Goal: Answer question/provide support

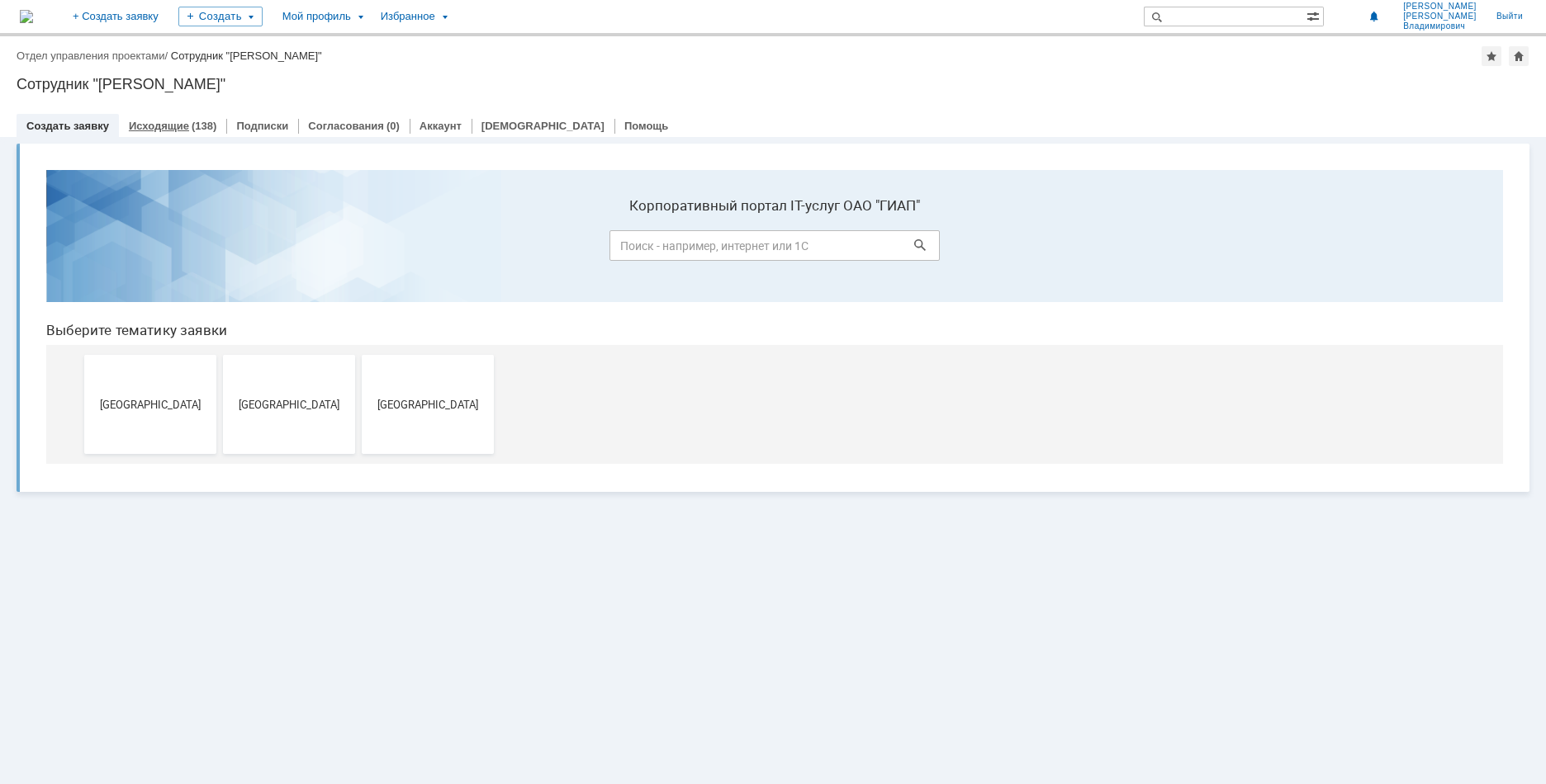
click at [172, 127] on link "Исходящие" at bounding box center [159, 126] width 60 height 12
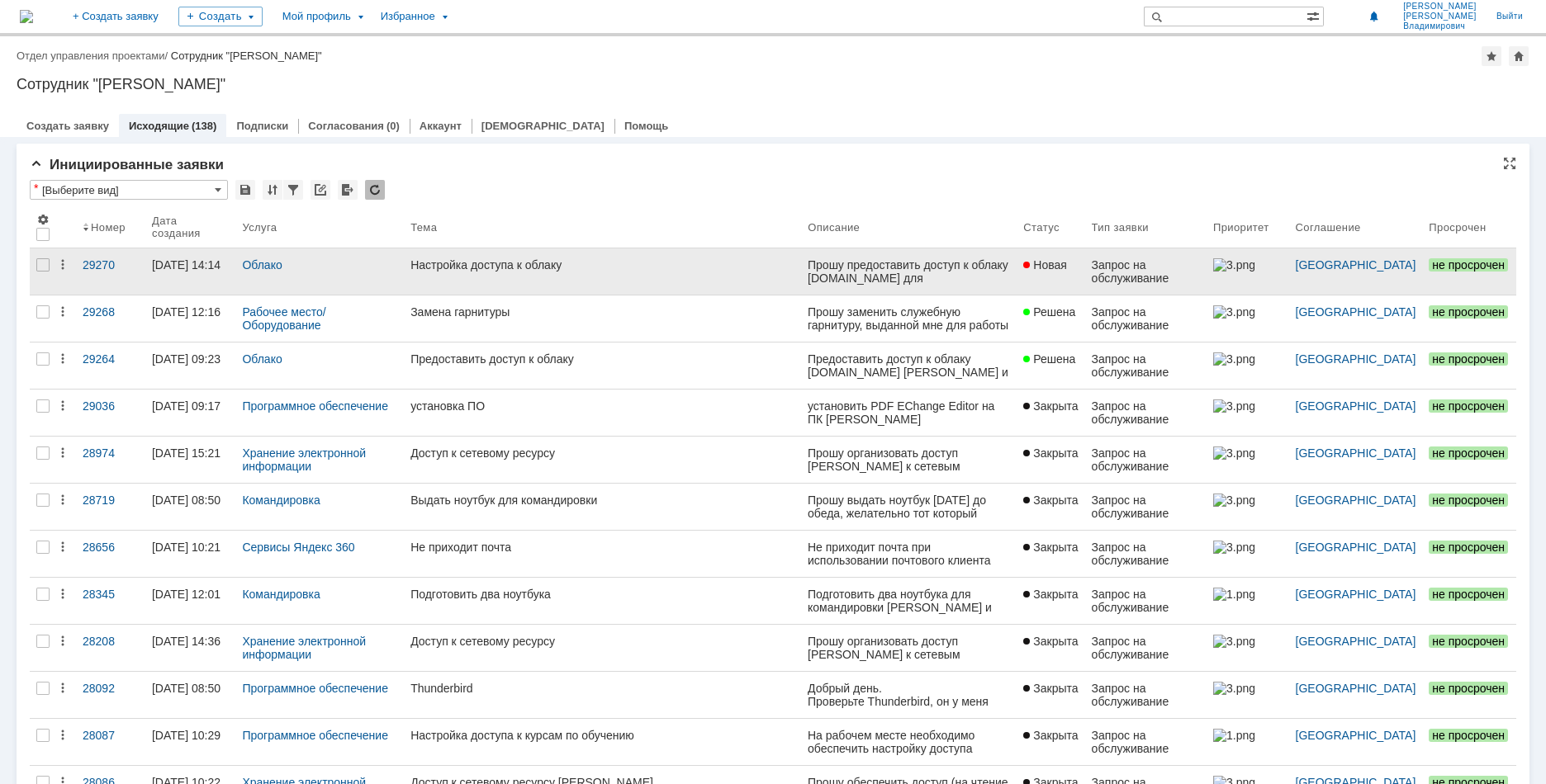
click at [442, 265] on div "Настройка доступа к облаку" at bounding box center [602, 265] width 384 height 13
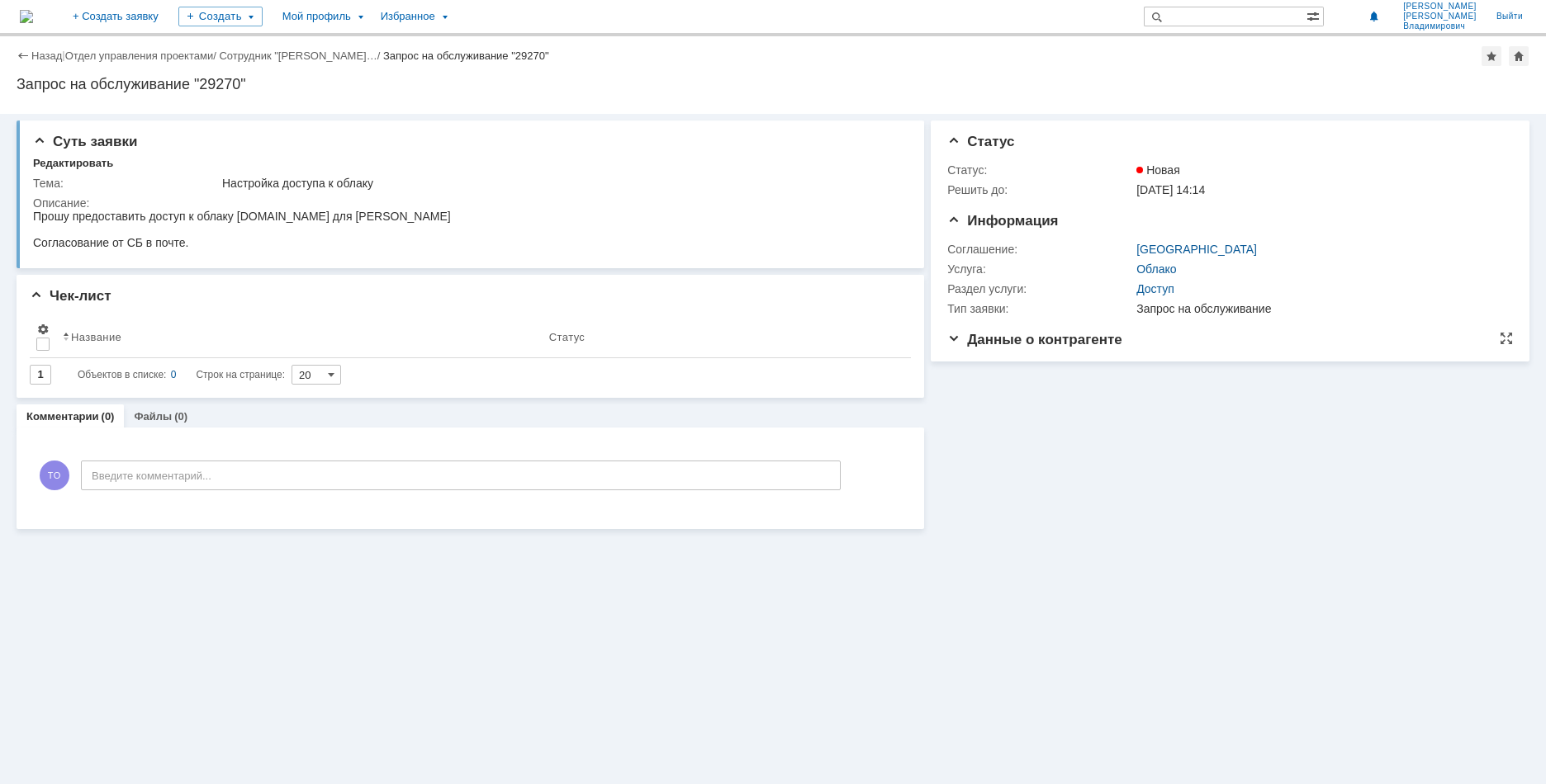
click at [952, 339] on span "Данные о контрагенте" at bounding box center [1035, 340] width 175 height 16
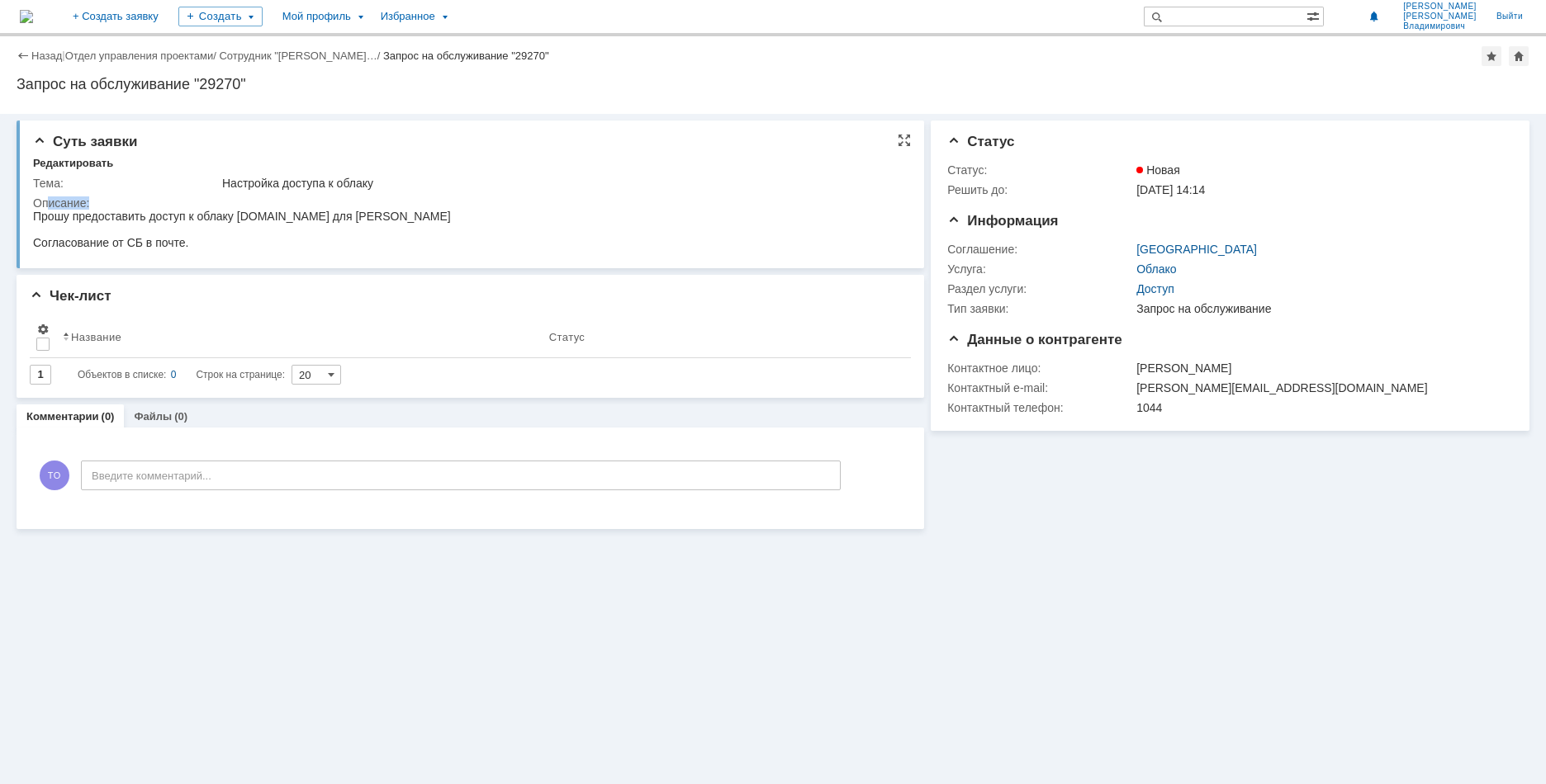
drag, startPoint x: 83, startPoint y: 418, endPoint x: 261, endPoint y: 215, distance: 270.0
click at [274, 214] on div "Прошу предоставить доступ к облаку [DOMAIN_NAME] для [PERSON_NAME]" at bounding box center [242, 216] width 418 height 13
click at [355, 221] on div "Прошу предоставить доступ к облаку [DOMAIN_NAME] для [PERSON_NAME]" at bounding box center [242, 216] width 418 height 13
click at [22, 53] on div "Назад" at bounding box center [39, 56] width 46 height 12
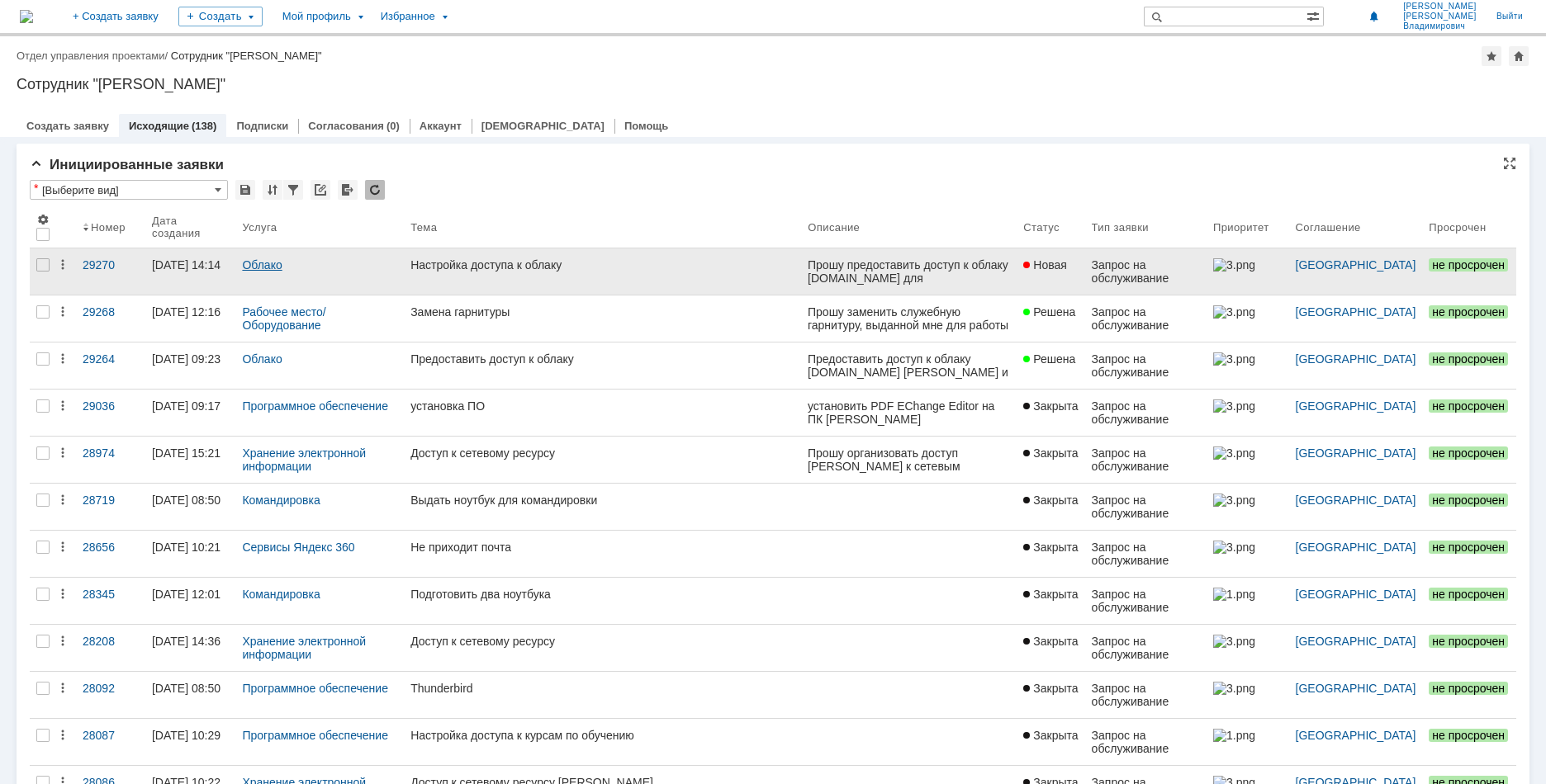
click at [263, 264] on link "Облако" at bounding box center [262, 265] width 40 height 13
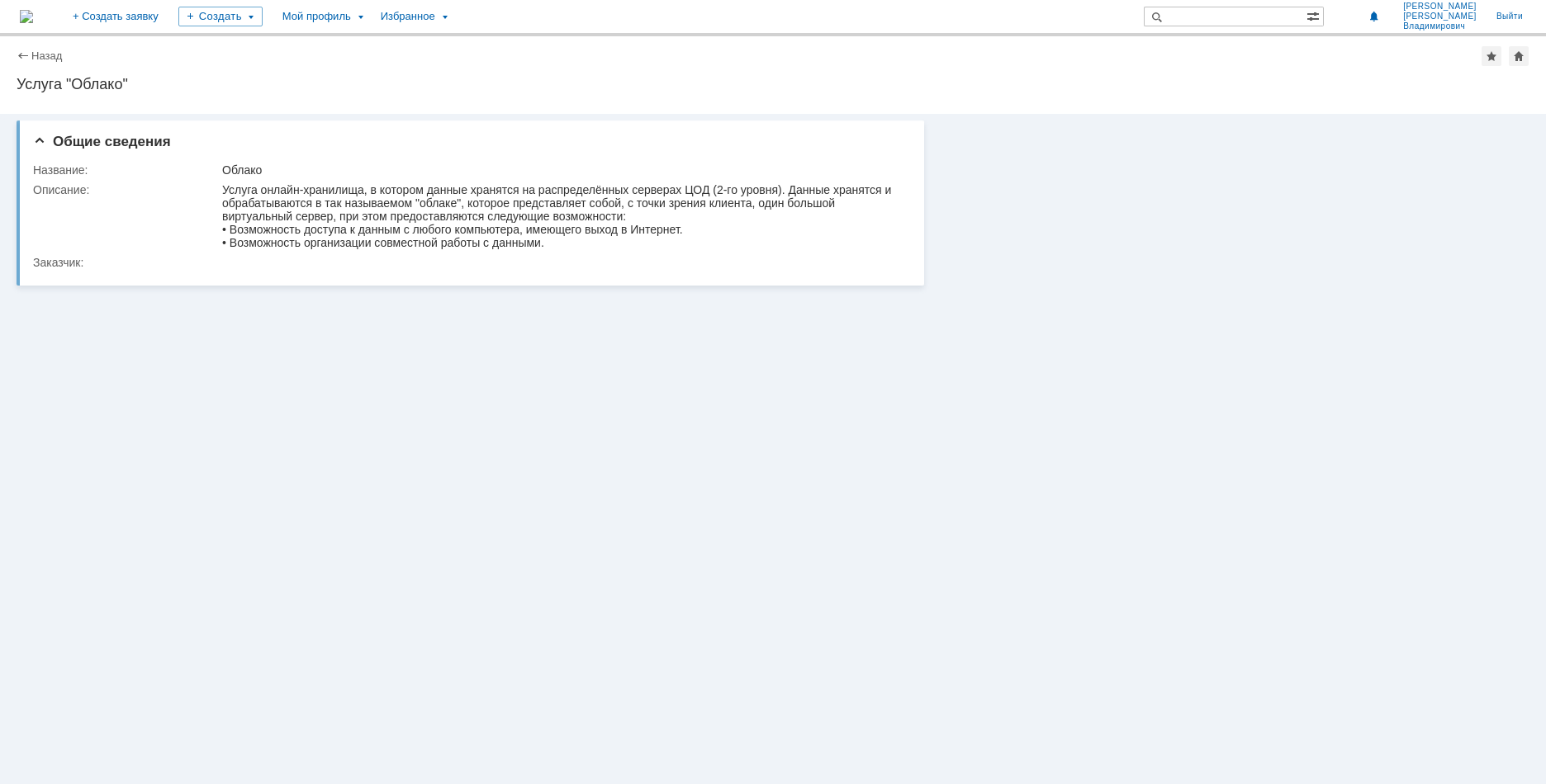
click at [19, 54] on div "Назад" at bounding box center [39, 56] width 46 height 12
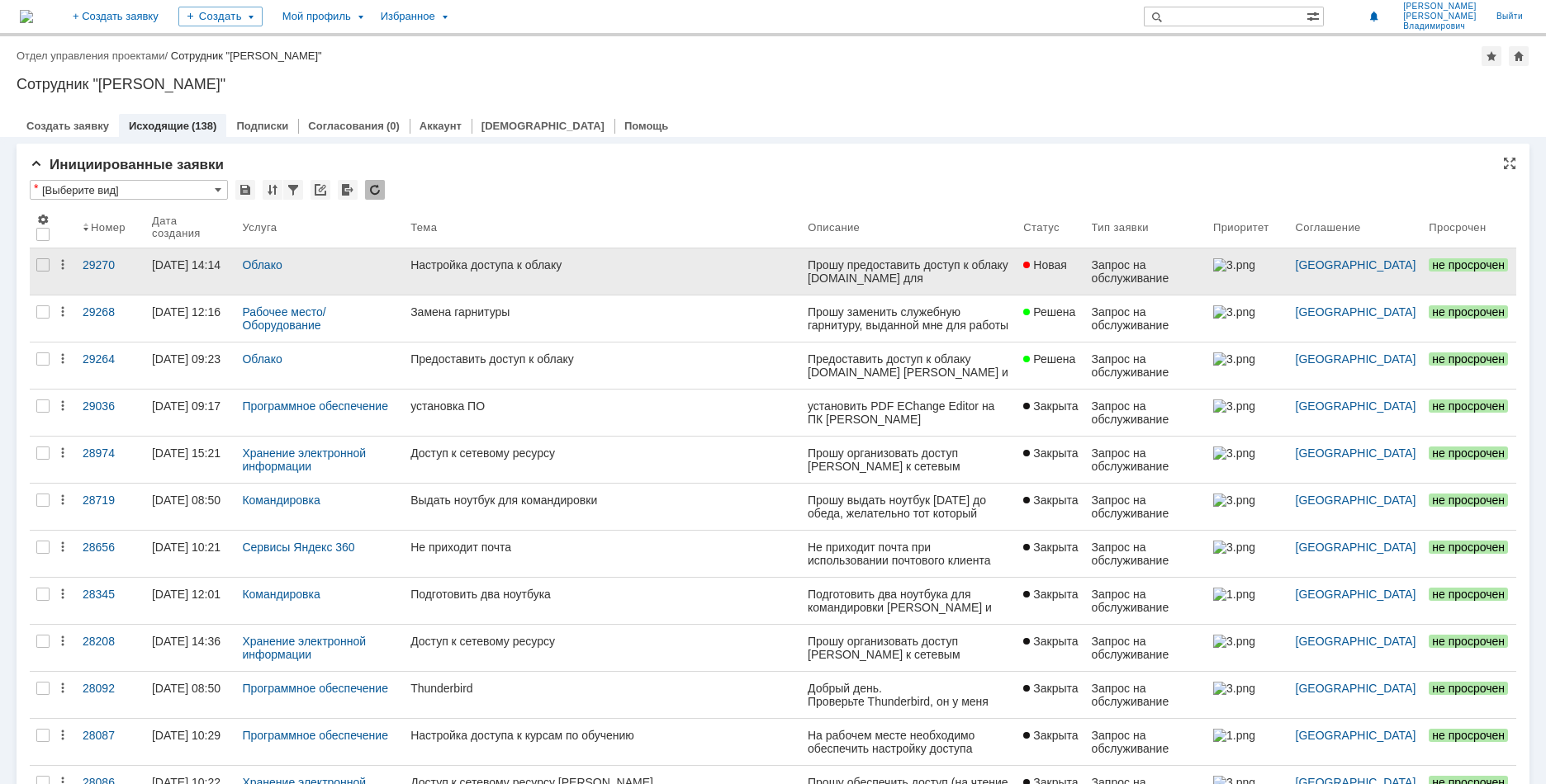
click at [505, 269] on div "Настройка доступа к облаку" at bounding box center [602, 265] width 384 height 13
